Goal: Information Seeking & Learning: Learn about a topic

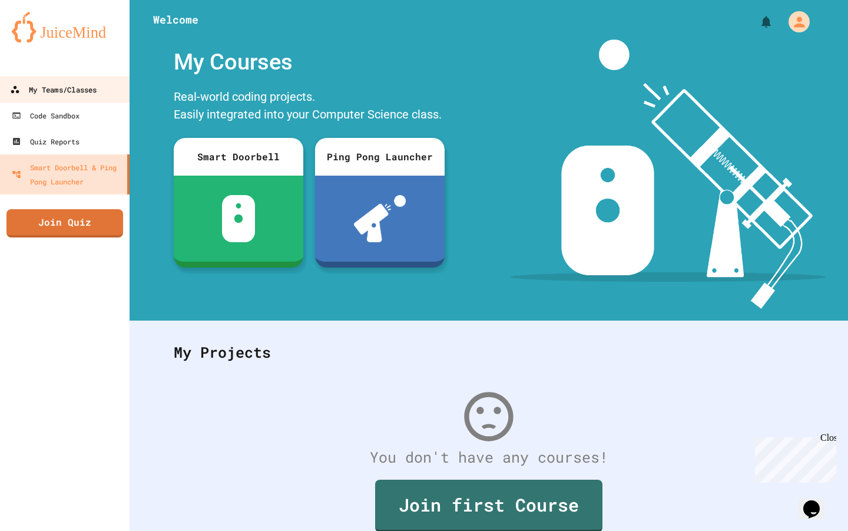
click at [101, 97] on link "My Teams/Classes" at bounding box center [65, 89] width 134 height 26
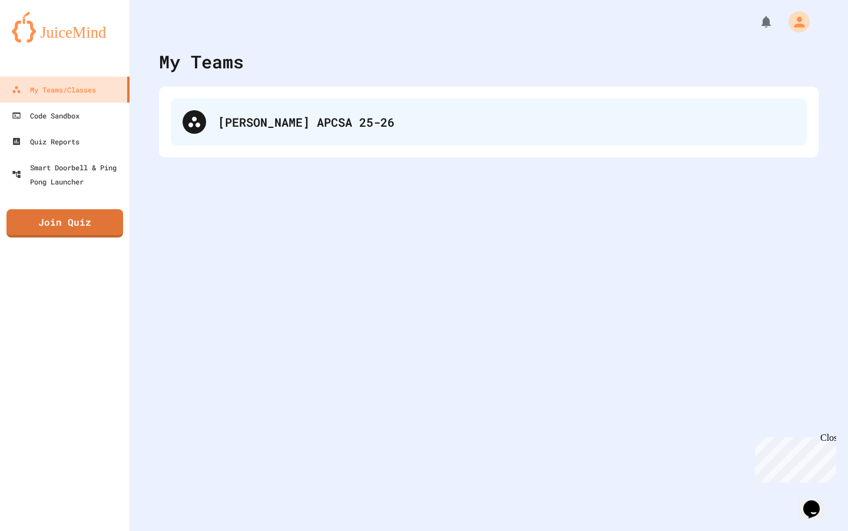
click at [294, 108] on div "[PERSON_NAME] APCSA 25-26" at bounding box center [489, 121] width 636 height 47
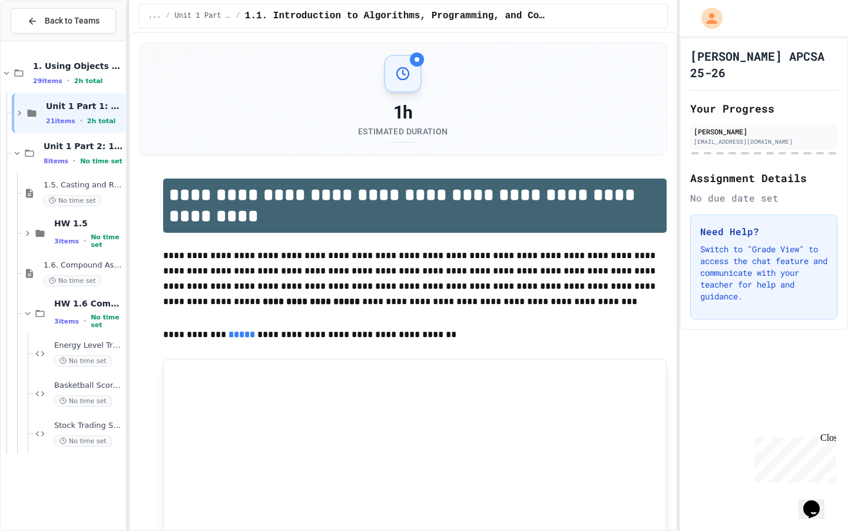
click at [98, 345] on span "Energy Level Tracker" at bounding box center [88, 345] width 69 height 10
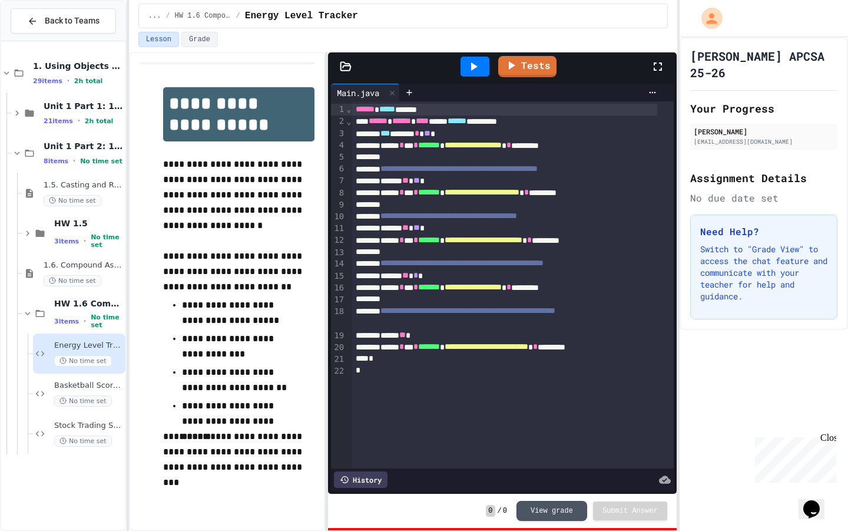
click at [470, 68] on icon at bounding box center [473, 66] width 14 height 14
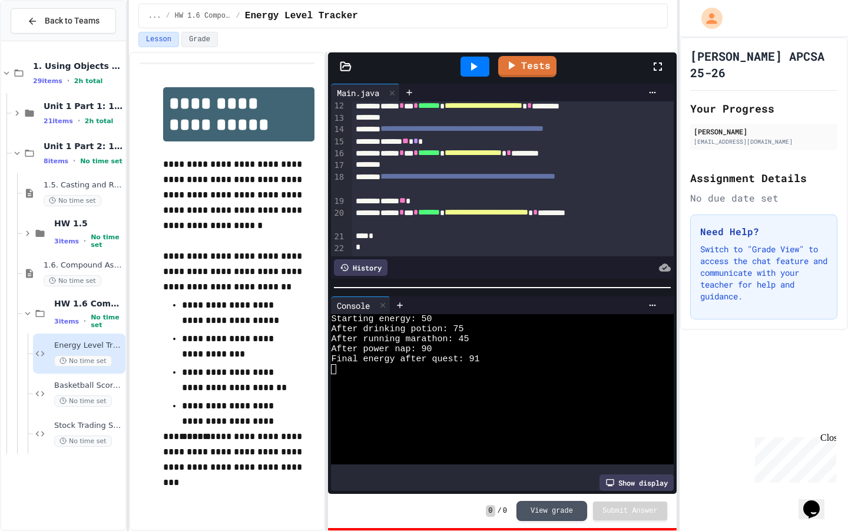
scroll to position [148, 0]
click at [482, 71] on div at bounding box center [474, 67] width 29 height 20
click at [110, 400] on div "No time set" at bounding box center [88, 400] width 69 height 11
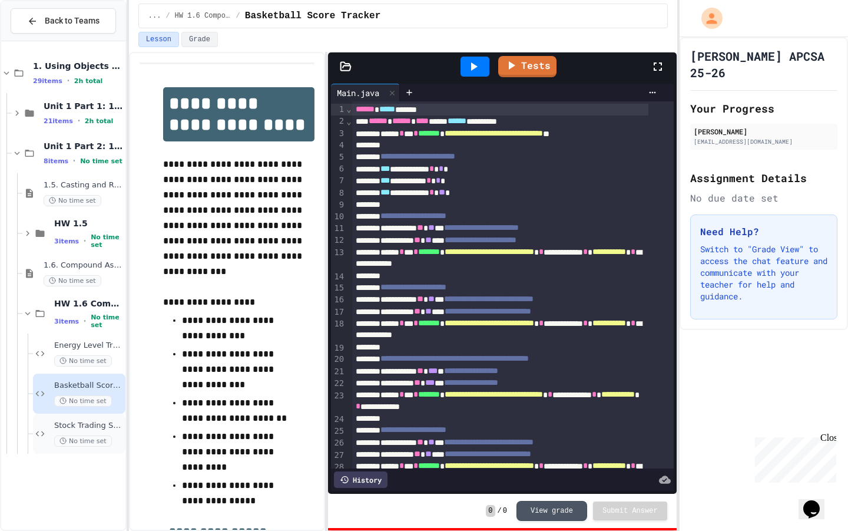
click at [108, 423] on span "Stock Trading Simulator" at bounding box center [88, 425] width 69 height 10
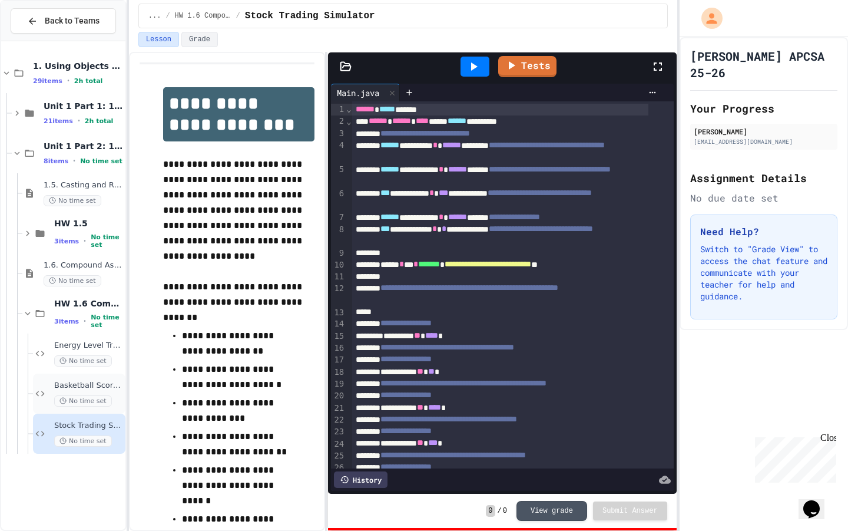
click at [109, 405] on div "No time set" at bounding box center [88, 400] width 69 height 11
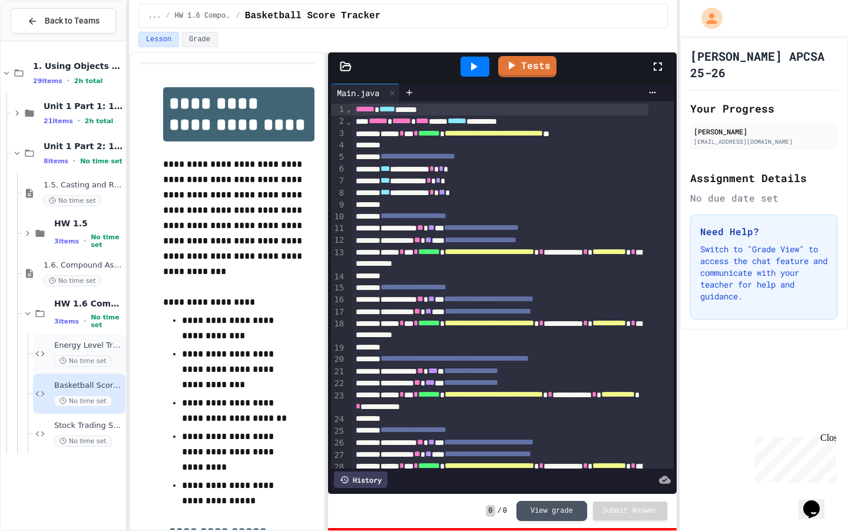
click at [102, 360] on span "No time set" at bounding box center [83, 360] width 58 height 11
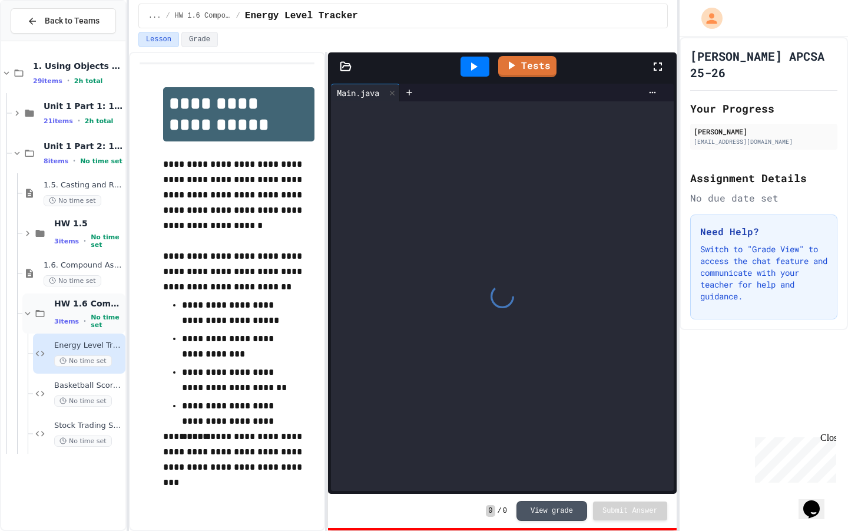
click at [102, 306] on span "HW 1.6 Compound Assignment Operators" at bounding box center [88, 303] width 69 height 11
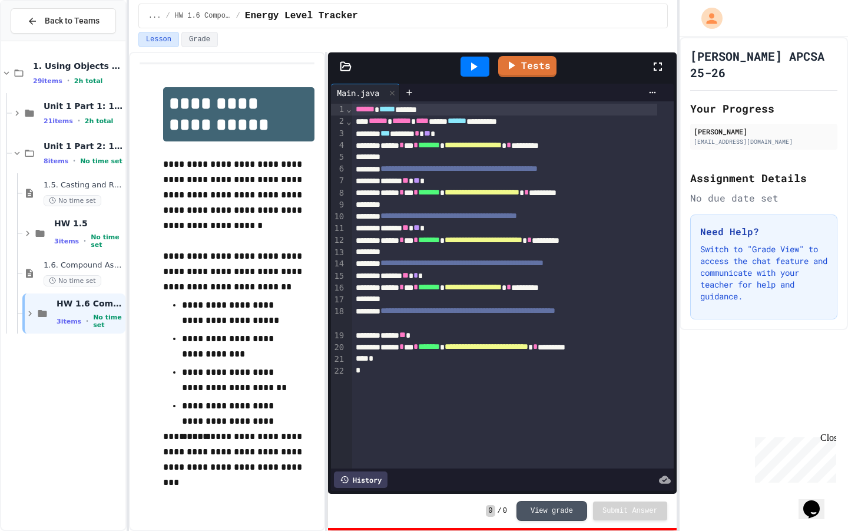
click at [102, 306] on span "HW 1.6 Compound Assignment Operators" at bounding box center [90, 303] width 67 height 11
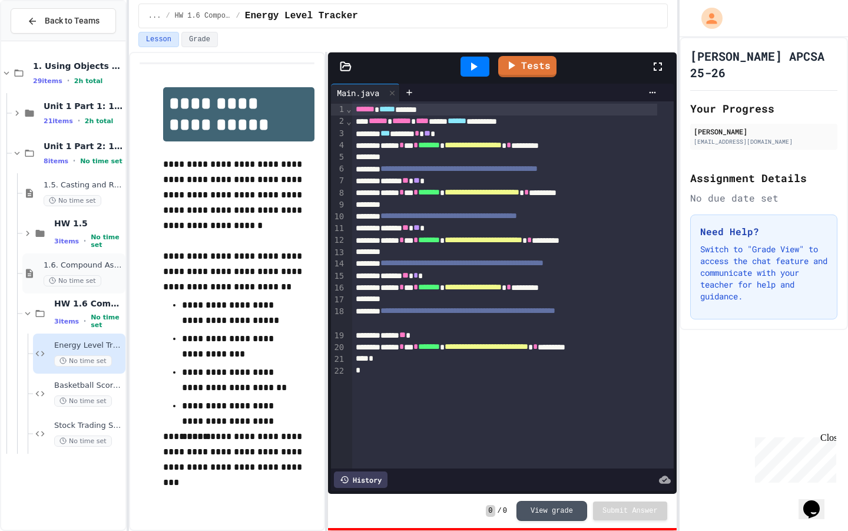
click at [98, 268] on span "1.6. Compound Assignment Operators" at bounding box center [83, 265] width 79 height 10
